Goal: Task Accomplishment & Management: Manage account settings

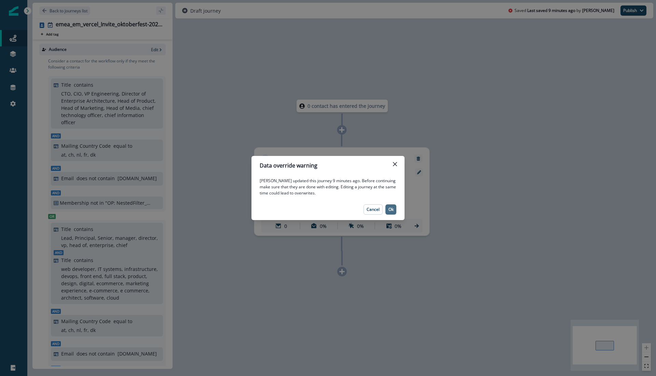
click at [391, 207] on p "Ok" at bounding box center [390, 209] width 5 height 5
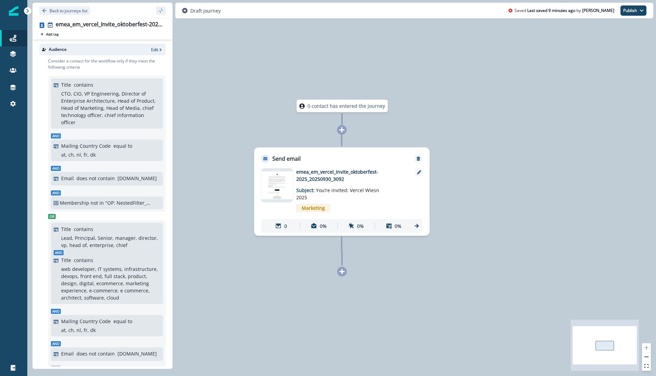
click at [271, 179] on img at bounding box center [277, 185] width 32 height 28
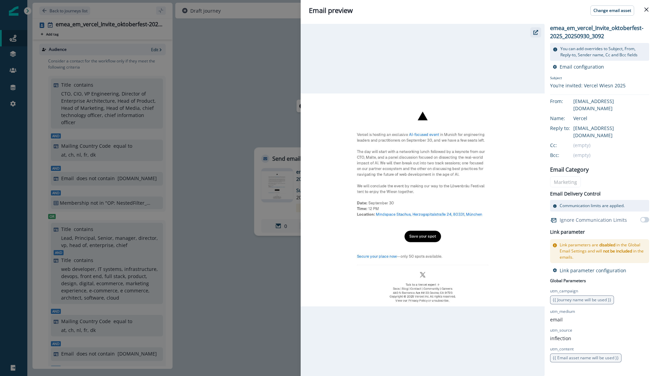
click at [535, 32] on icon "button" at bounding box center [535, 32] width 5 height 5
click at [235, 75] on div "Email preview Change email asset emea_em_vercel_Invite_oktoberfest-2025_2025093…" at bounding box center [328, 188] width 656 height 376
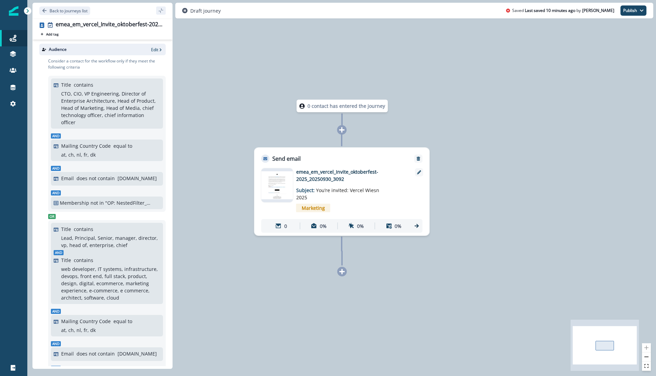
click at [277, 189] on img at bounding box center [277, 185] width 32 height 28
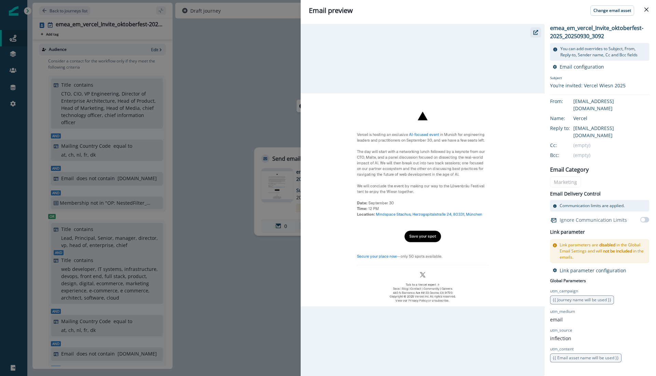
click at [535, 33] on icon "button" at bounding box center [535, 32] width 5 height 5
click at [246, 102] on div "Email preview Change email asset emea_em_vercel_Invite_oktoberfest-2025_2025093…" at bounding box center [328, 188] width 656 height 376
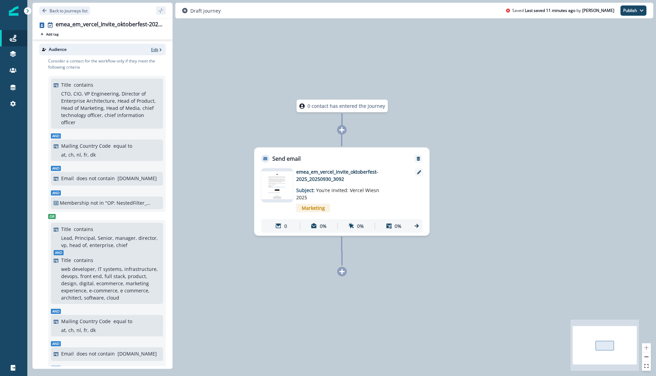
click at [154, 47] on p "Edit" at bounding box center [154, 50] width 7 height 6
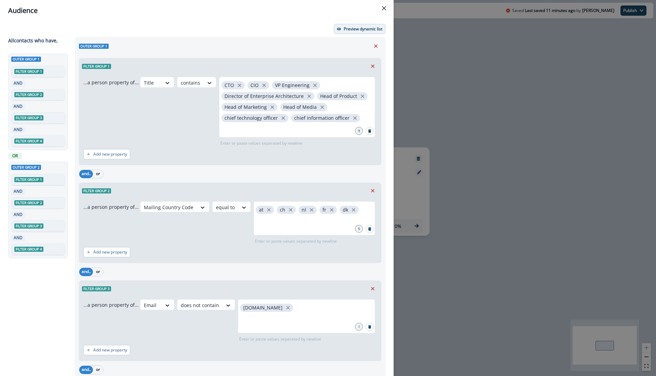
click at [358, 27] on p "Preview dynamic list" at bounding box center [363, 29] width 39 height 5
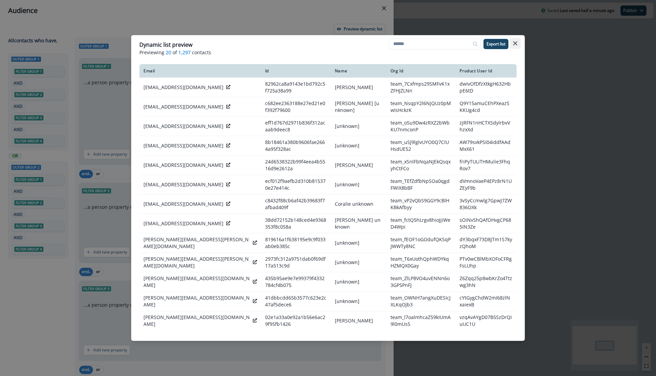
click at [516, 43] on icon "Close" at bounding box center [515, 43] width 4 height 4
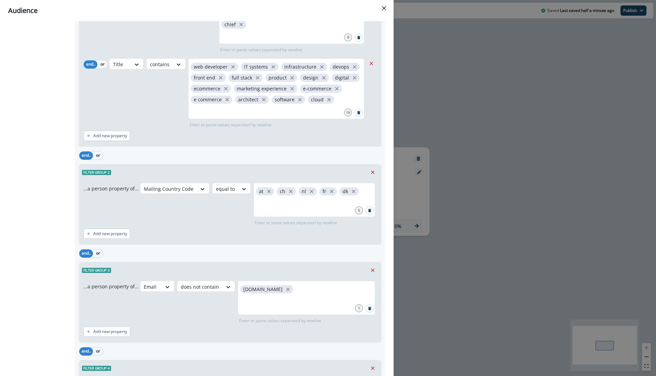
scroll to position [558, 0]
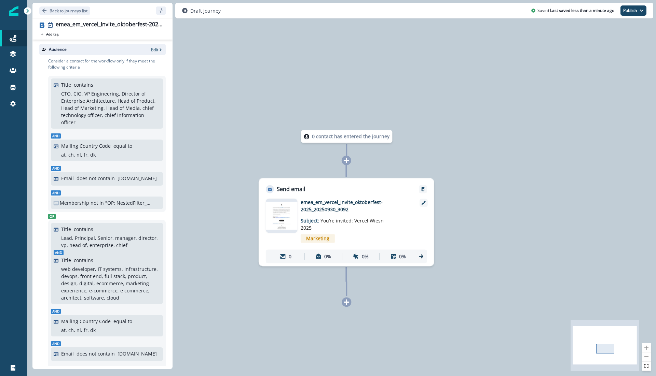
click at [278, 211] on img at bounding box center [282, 216] width 32 height 28
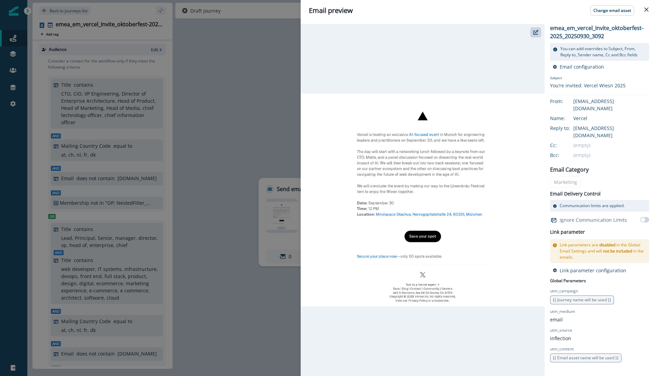
click at [248, 96] on div "Email preview Change email asset emea_em_vercel_Invite_oktoberfest-2025_2025093…" at bounding box center [328, 188] width 656 height 376
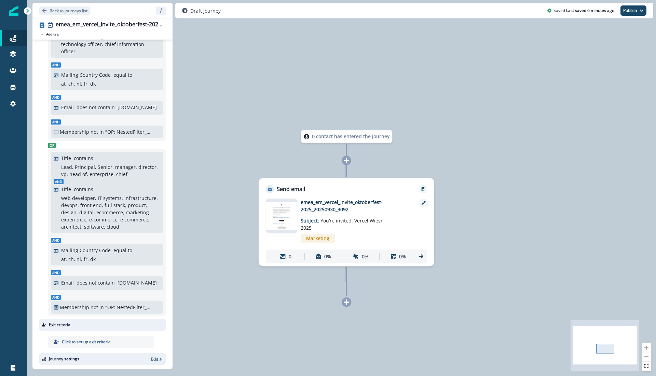
scroll to position [142, 0]
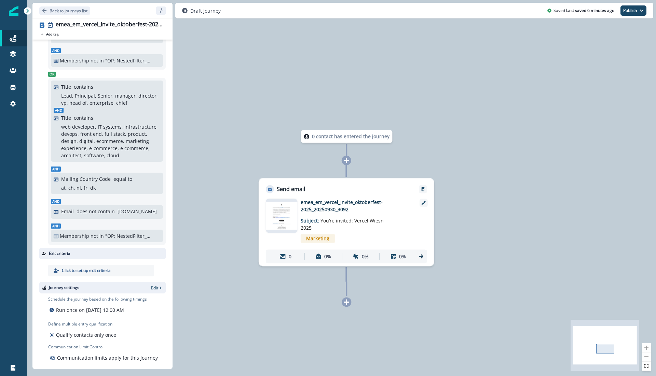
click at [281, 207] on img at bounding box center [282, 216] width 32 height 28
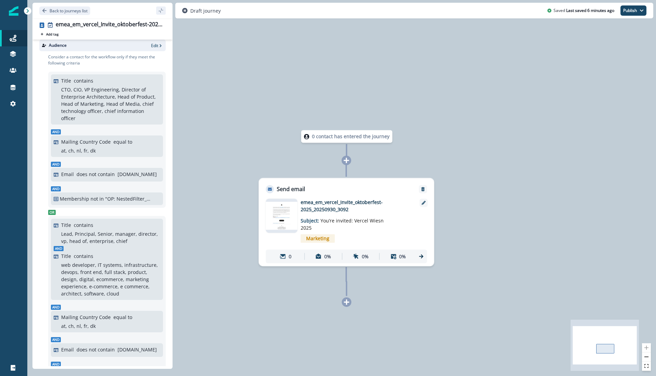
scroll to position [0, 0]
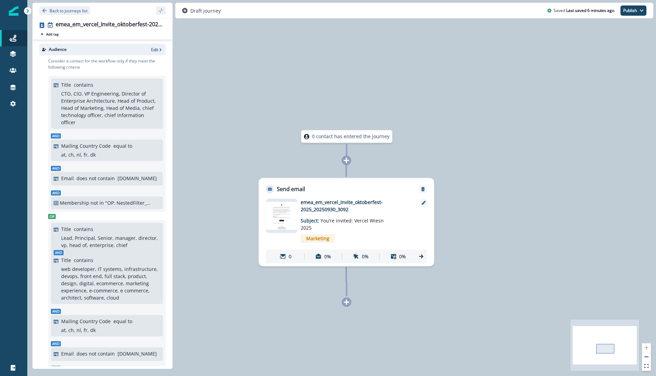
click at [268, 221] on img at bounding box center [282, 216] width 32 height 28
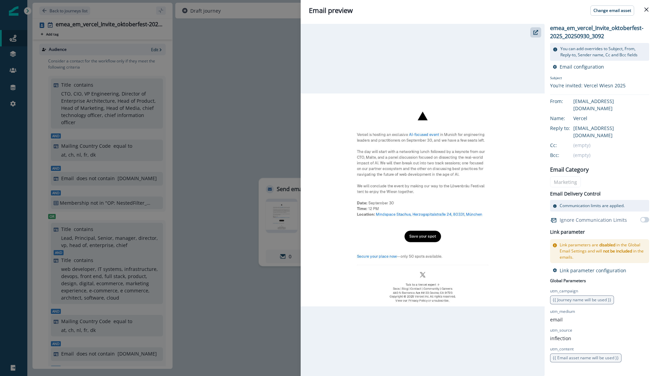
click at [277, 93] on div "Email preview Change email asset emea_em_vercel_Invite_oktoberfest-2025_2025093…" at bounding box center [328, 188] width 656 height 376
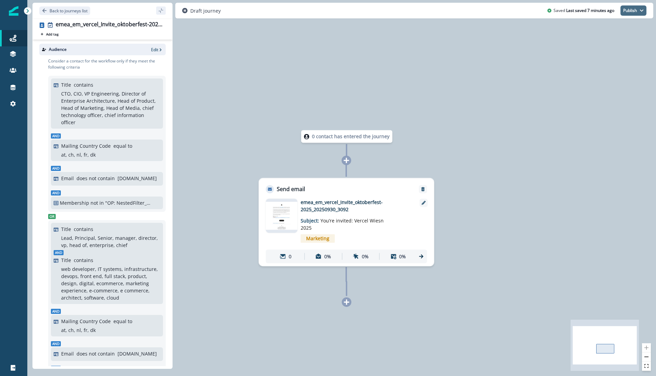
click at [641, 9] on icon "button" at bounding box center [641, 11] width 4 height 4
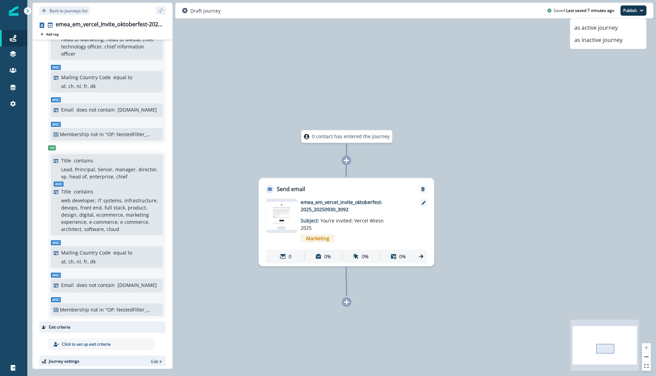
scroll to position [142, 0]
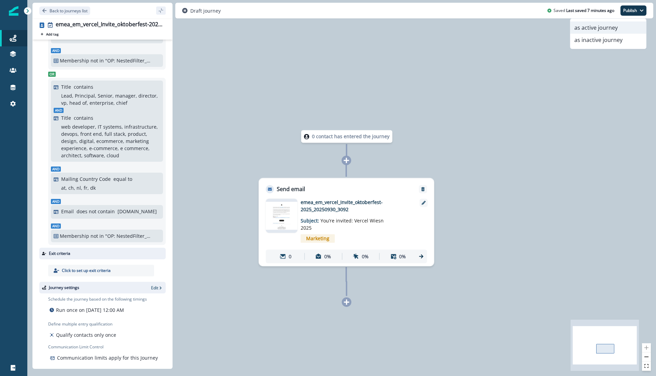
click at [600, 28] on button "as active journey" at bounding box center [608, 28] width 76 height 12
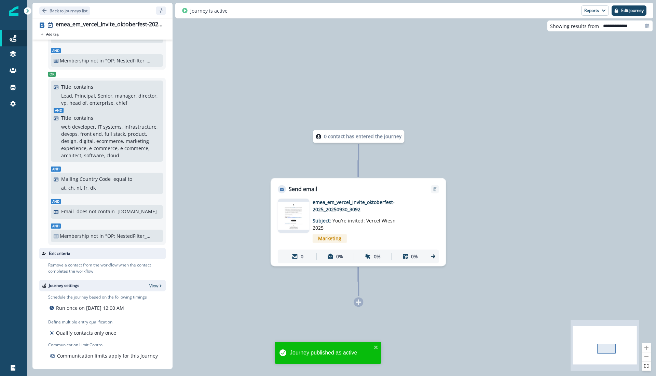
scroll to position [140, 0]
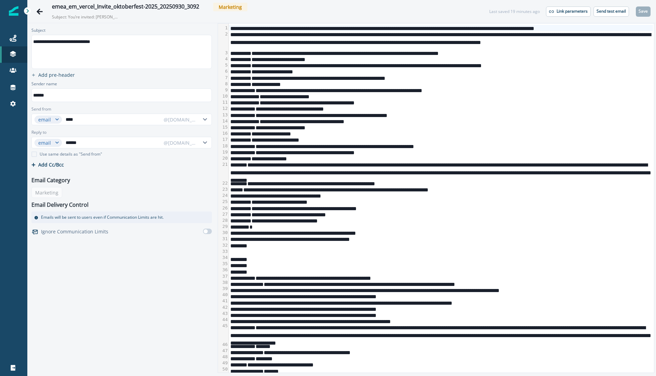
click at [414, 104] on div "**********" at bounding box center [441, 102] width 424 height 6
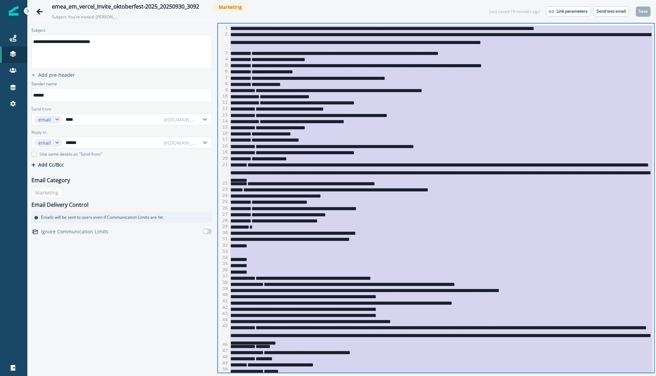
copy div "**********"
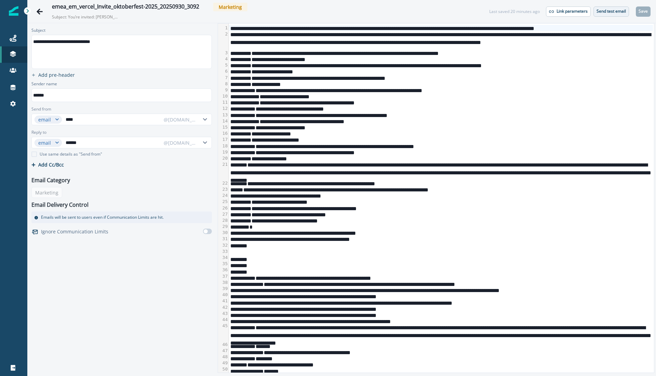
click at [604, 10] on p "Send test email" at bounding box center [610, 11] width 29 height 5
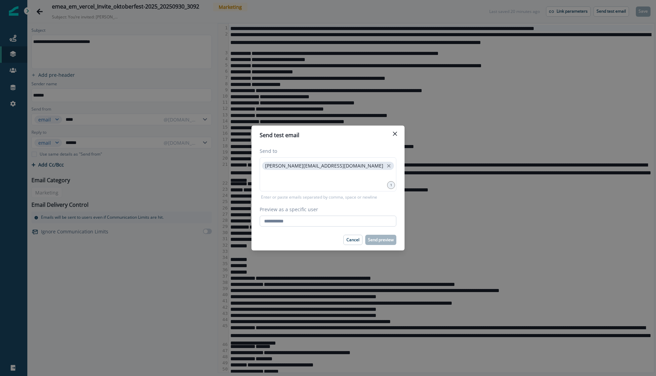
click at [322, 222] on input "Preview as a specific user" at bounding box center [328, 221] width 137 height 11
type input "**********"
click at [311, 243] on div "Cancel Send preview" at bounding box center [328, 240] width 137 height 10
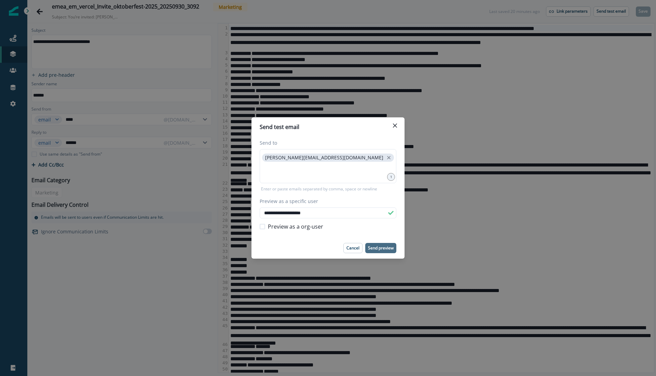
click at [382, 245] on button "Send preview" at bounding box center [380, 248] width 31 height 10
